Goal: Navigation & Orientation: Find specific page/section

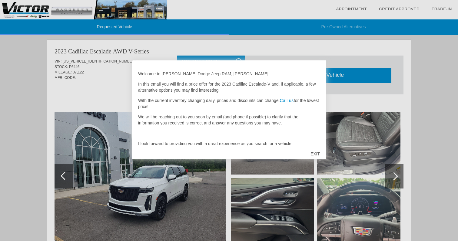
click at [314, 152] on div "EXIT" at bounding box center [316, 154] width 22 height 18
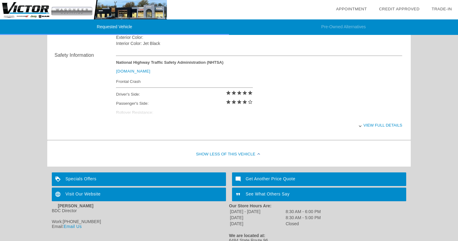
scroll to position [250, 0]
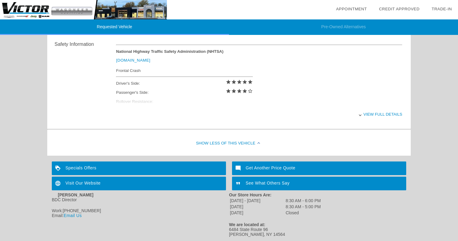
click at [77, 166] on div "Specials Offers" at bounding box center [139, 168] width 174 height 14
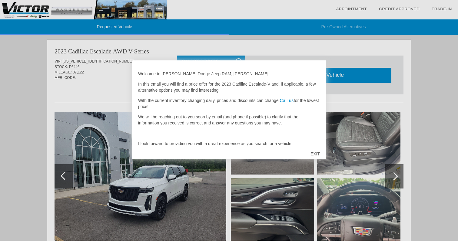
click at [316, 153] on div "EXIT" at bounding box center [316, 154] width 22 height 18
